Goal: Information Seeking & Learning: Learn about a topic

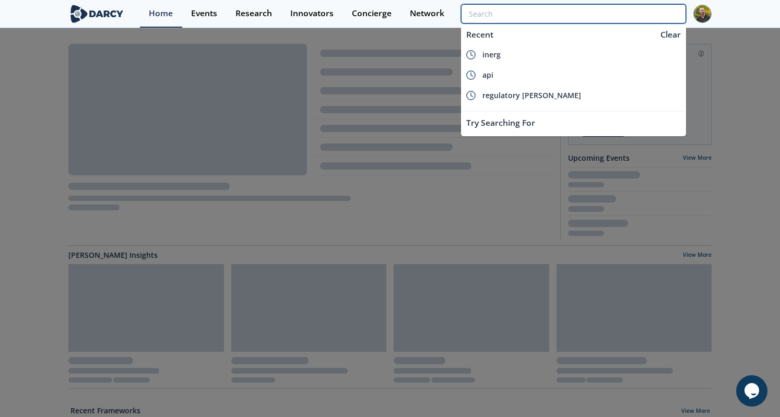
click at [628, 14] on input "search" at bounding box center [573, 13] width 225 height 19
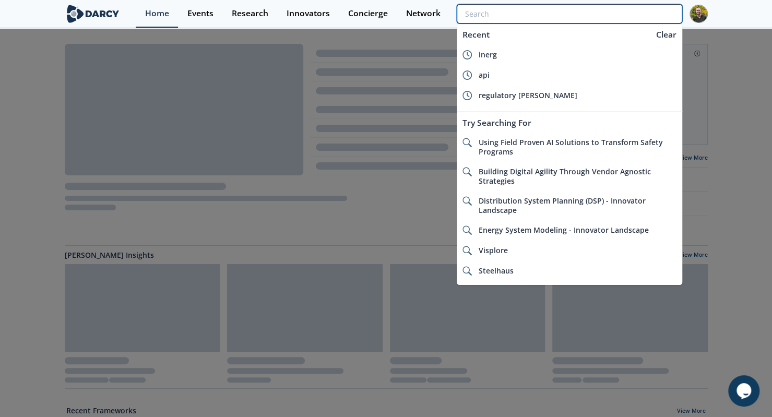
type input "n"
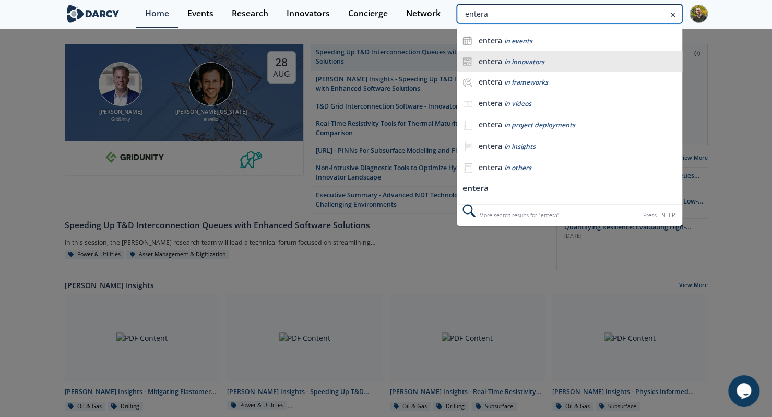
type input "entera"
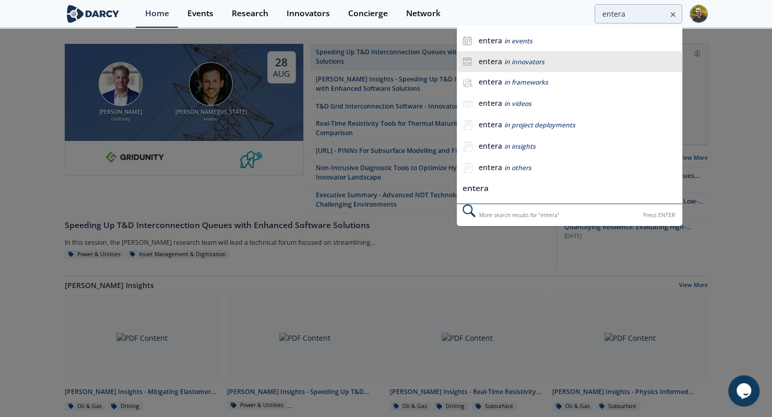
click at [499, 63] on b "entera" at bounding box center [489, 61] width 23 height 10
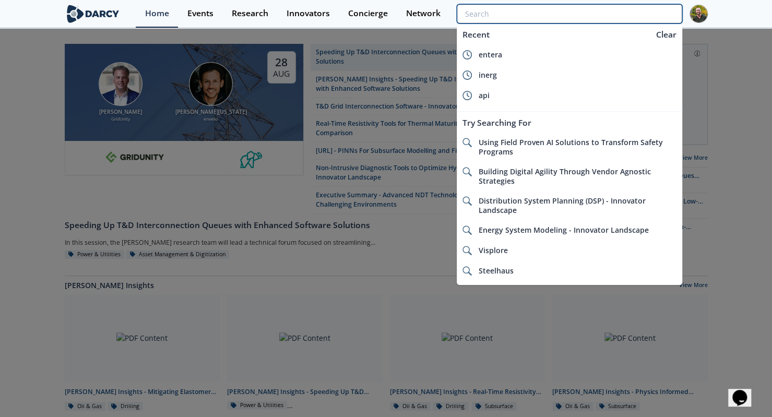
click at [618, 15] on input "search" at bounding box center [569, 13] width 225 height 19
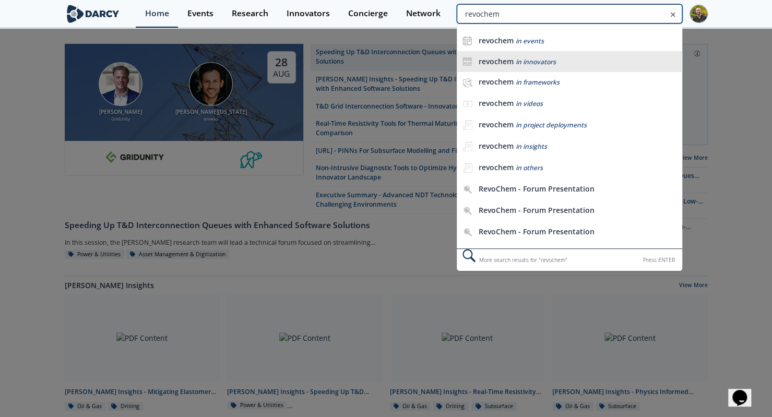
type input "revochem"
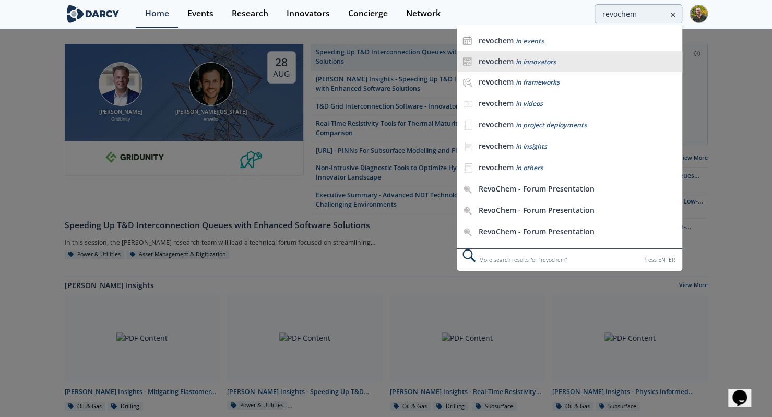
click at [511, 56] on b "revochem" at bounding box center [495, 61] width 35 height 10
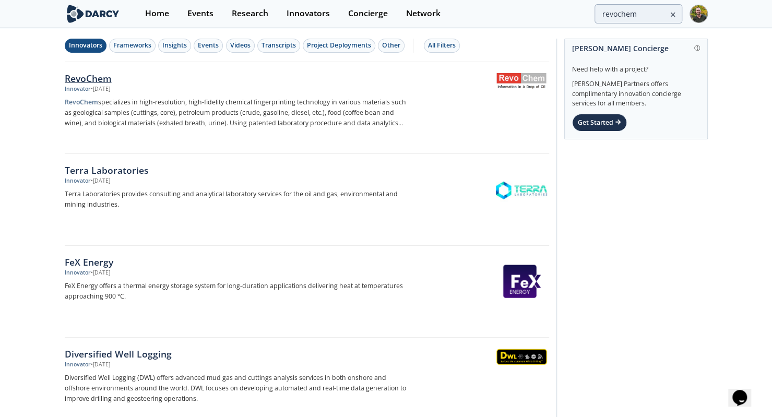
click at [102, 77] on div "RevoChem" at bounding box center [238, 79] width 346 height 14
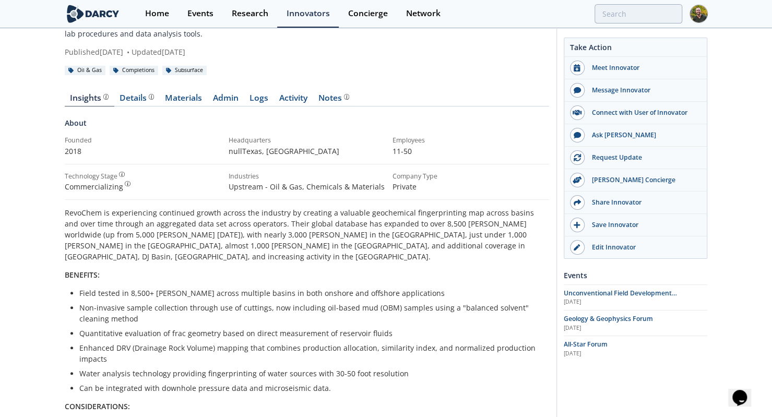
scroll to position [68, 0]
click at [147, 102] on span "Product overview, business model, technology and applications as added by the R…" at bounding box center [150, 98] width 7 height 8
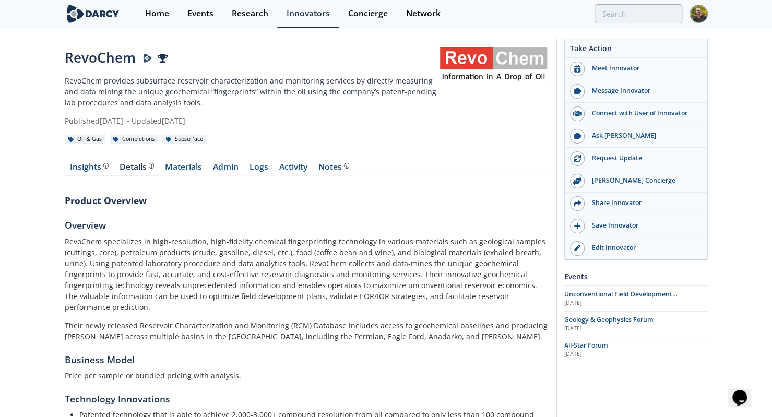
click at [91, 173] on link "Insights" at bounding box center [90, 169] width 50 height 13
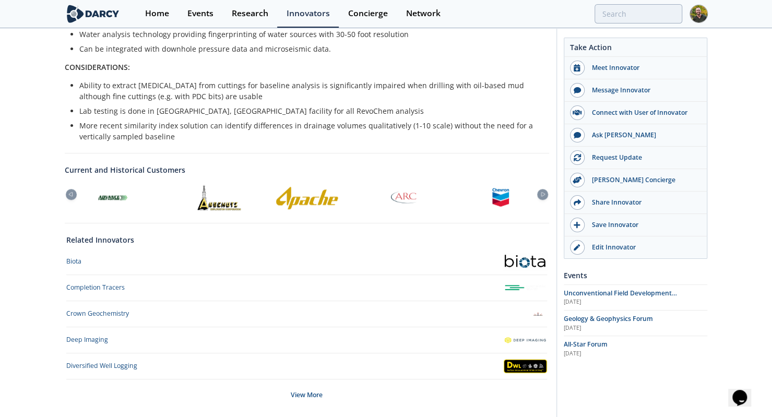
scroll to position [413, 0]
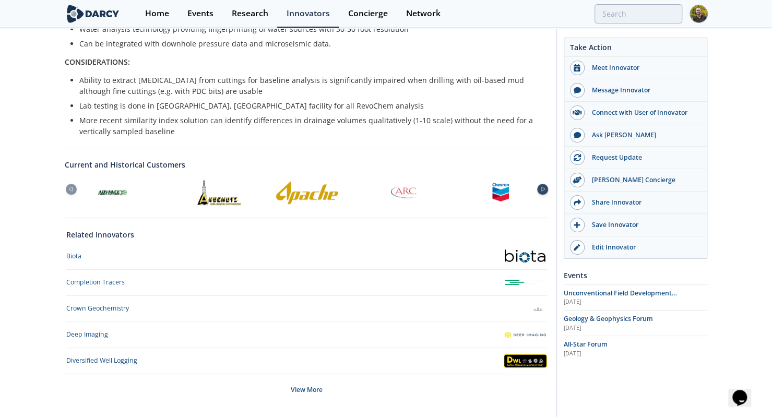
click at [543, 187] on icon at bounding box center [543, 189] width 13 height 5
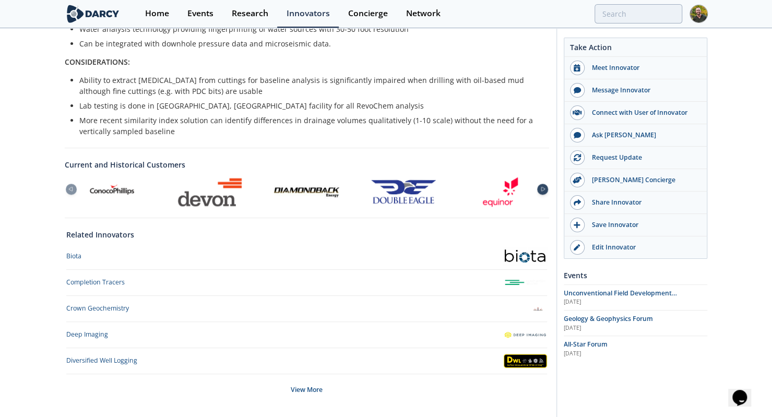
click at [543, 187] on icon at bounding box center [543, 189] width 13 height 5
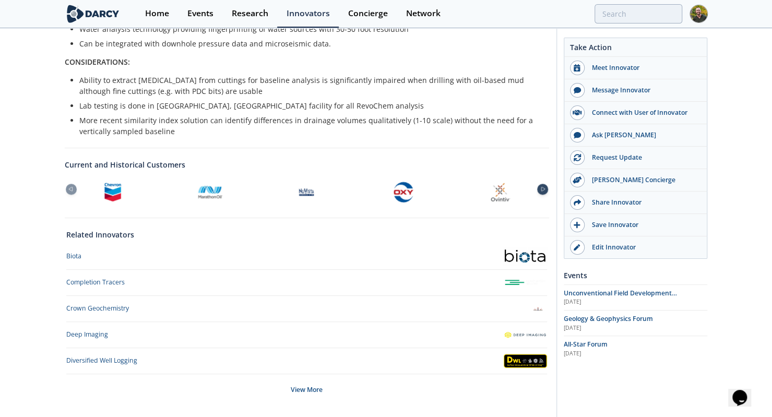
click at [543, 187] on icon at bounding box center [543, 189] width 13 height 5
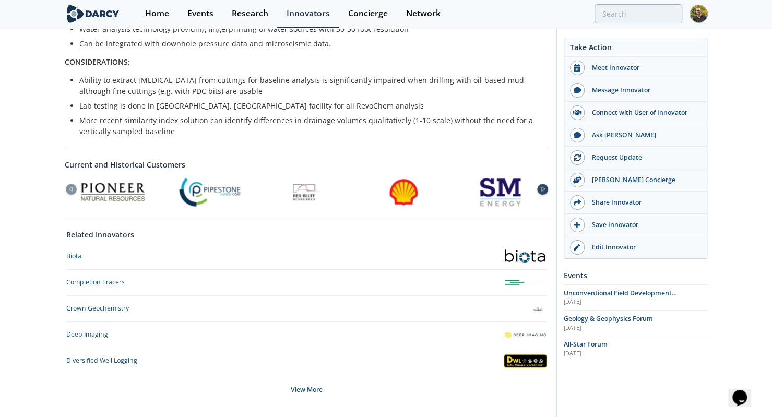
click at [543, 187] on icon at bounding box center [543, 189] width 13 height 5
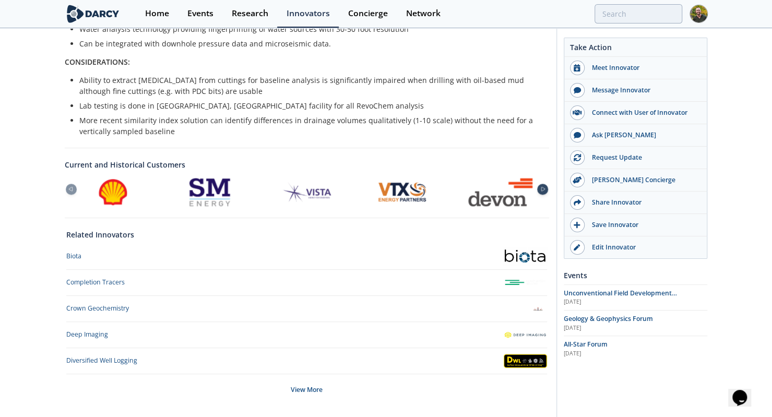
click at [543, 187] on icon at bounding box center [543, 189] width 13 height 5
click at [67, 187] on icon at bounding box center [70, 189] width 13 height 5
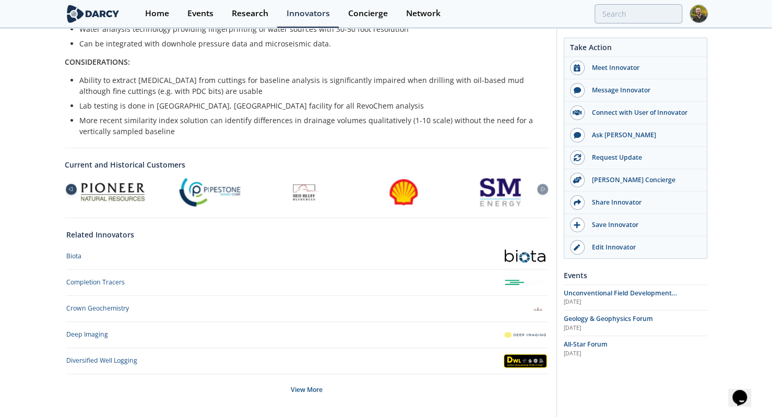
click at [67, 187] on icon at bounding box center [70, 189] width 13 height 5
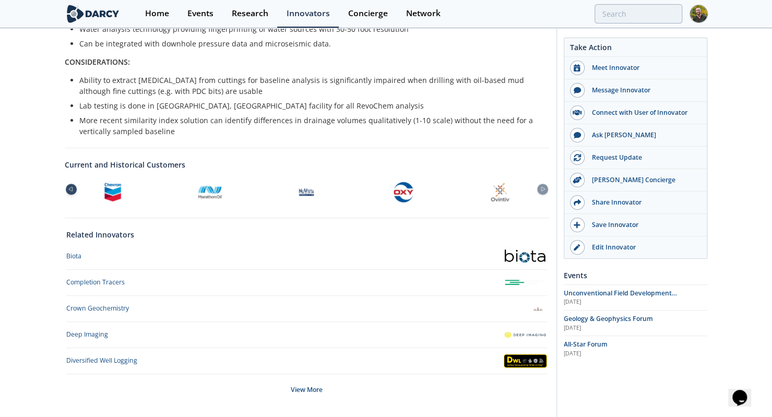
click at [67, 187] on icon at bounding box center [70, 189] width 13 height 5
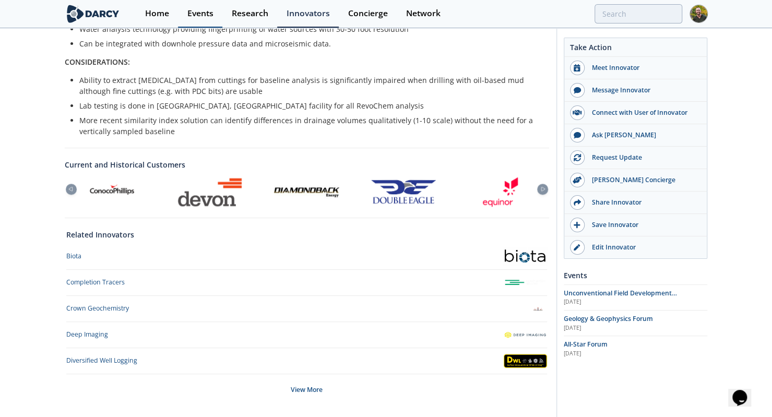
click at [198, 16] on div "Events" at bounding box center [200, 13] width 26 height 8
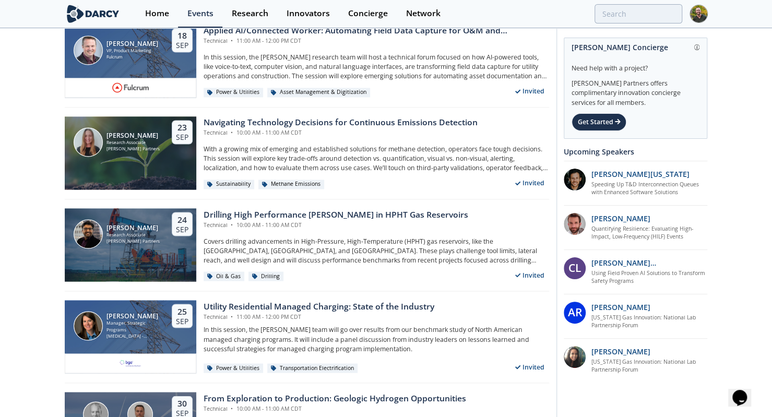
scroll to position [970, 0]
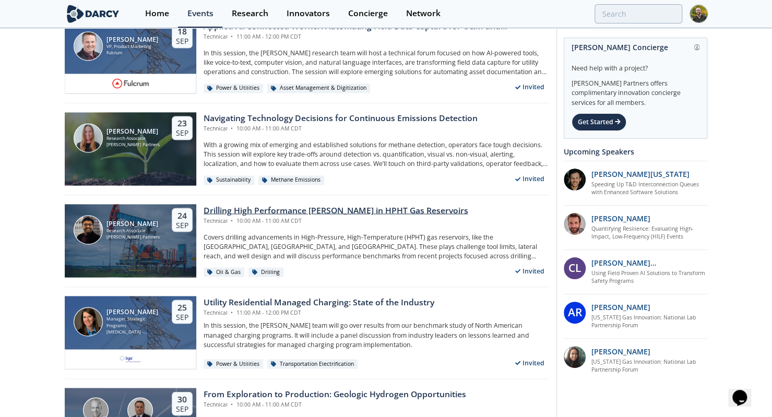
click at [239, 212] on div "Drilling High Performance Wells in HPHT Gas Reservoirs" at bounding box center [336, 210] width 265 height 13
